Goal: Task Accomplishment & Management: Use online tool/utility

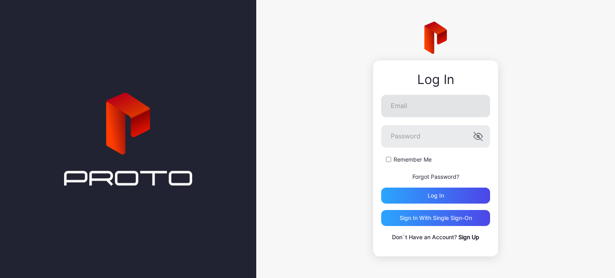
click at [445, 107] on input "Email" at bounding box center [435, 106] width 109 height 22
type input "**********"
click at [381, 188] on button "Log in" at bounding box center [435, 196] width 109 height 16
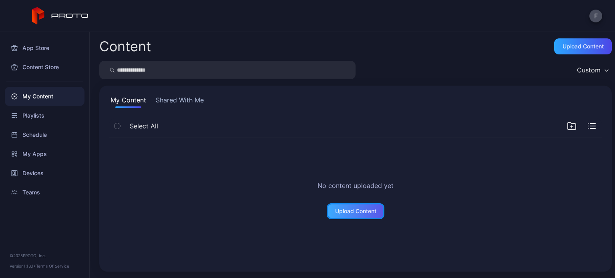
click at [361, 211] on div "Upload Content" at bounding box center [355, 211] width 41 height 6
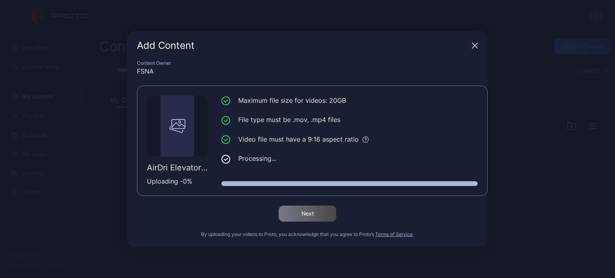
click at [533, 165] on div "Add Content Content Owner FSNA AirDri Elevator 5 Parts 20250911.mp4 Uploading -…" at bounding box center [307, 139] width 615 height 278
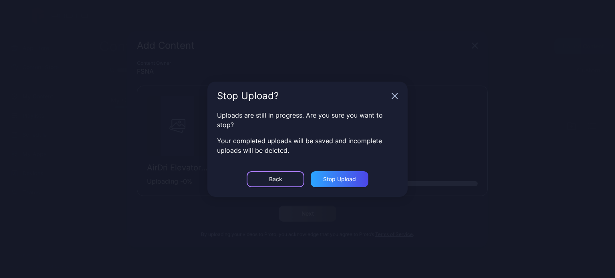
click at [275, 185] on div "Back" at bounding box center [276, 179] width 58 height 16
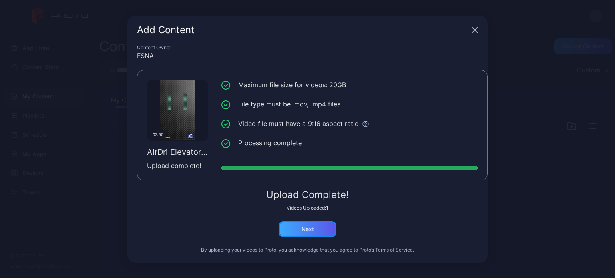
click at [295, 233] on div "Next" at bounding box center [308, 229] width 58 height 16
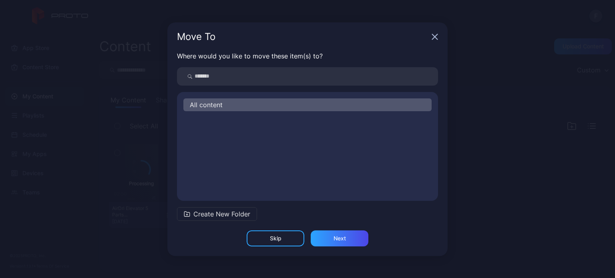
click at [198, 217] on span "Create New Folder" at bounding box center [221, 214] width 57 height 10
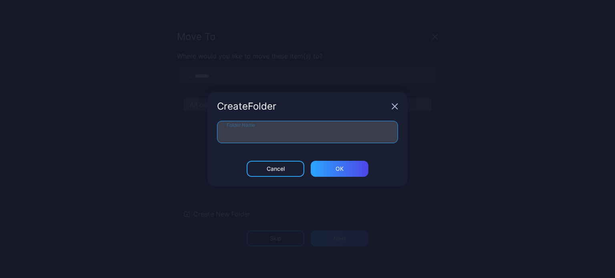
click at [284, 130] on input "Folder Name" at bounding box center [307, 132] width 181 height 22
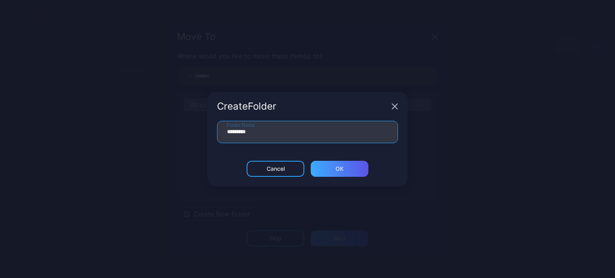
type input "*********"
click at [328, 167] on div "ОК" at bounding box center [340, 169] width 58 height 16
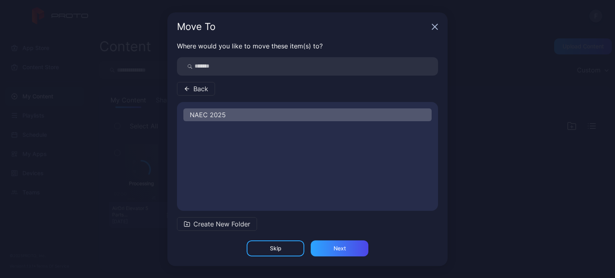
click at [251, 119] on div "NAEC 2025" at bounding box center [307, 115] width 248 height 13
click at [213, 113] on span "NAEC 2025" at bounding box center [208, 115] width 36 height 10
click at [347, 253] on div "Next" at bounding box center [340, 249] width 58 height 16
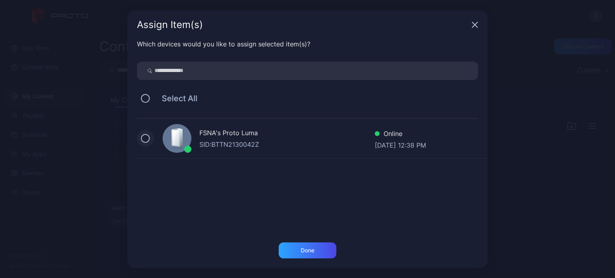
click at [142, 135] on button at bounding box center [145, 138] width 9 height 9
click at [298, 246] on div "Done" at bounding box center [308, 251] width 58 height 16
